Goal: Task Accomplishment & Management: Use online tool/utility

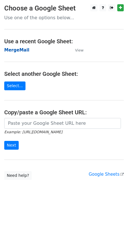
click at [17, 49] on strong "MergeMail" at bounding box center [16, 50] width 25 height 5
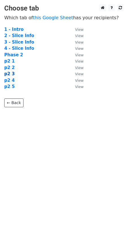
click at [12, 74] on strong "p2 3" at bounding box center [9, 73] width 10 height 5
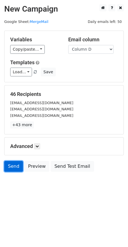
click at [13, 166] on link "Send" at bounding box center [13, 166] width 19 height 11
